Goal: Transaction & Acquisition: Purchase product/service

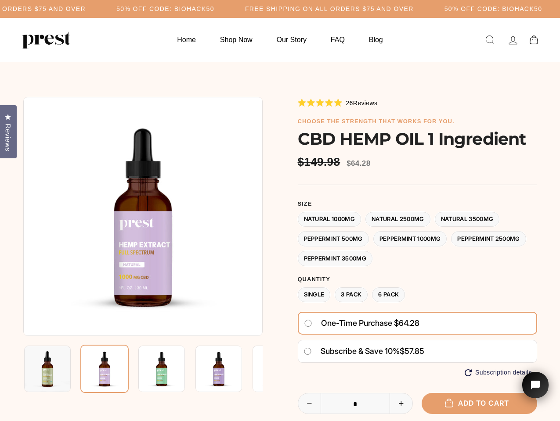
click at [280, 211] on div at bounding box center [280, 315] width 514 height 437
click at [214, 9] on h5 "50% OFF CODE: BIOHACK50" at bounding box center [165, 8] width 98 height 7
click at [143, 216] on img at bounding box center [142, 216] width 239 height 239
click at [143, 369] on img at bounding box center [161, 369] width 47 height 47
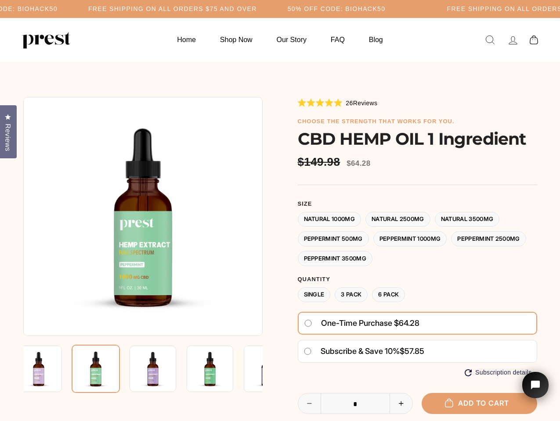
click at [47, 369] on img at bounding box center [38, 369] width 47 height 47
click at [104, 369] on img at bounding box center [96, 369] width 48 height 48
click at [162, 369] on img at bounding box center [153, 369] width 47 height 47
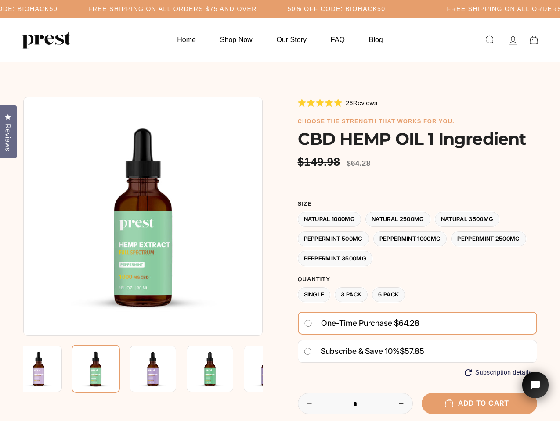
click at [162, 369] on img at bounding box center [153, 369] width 47 height 47
